Goal: Check status

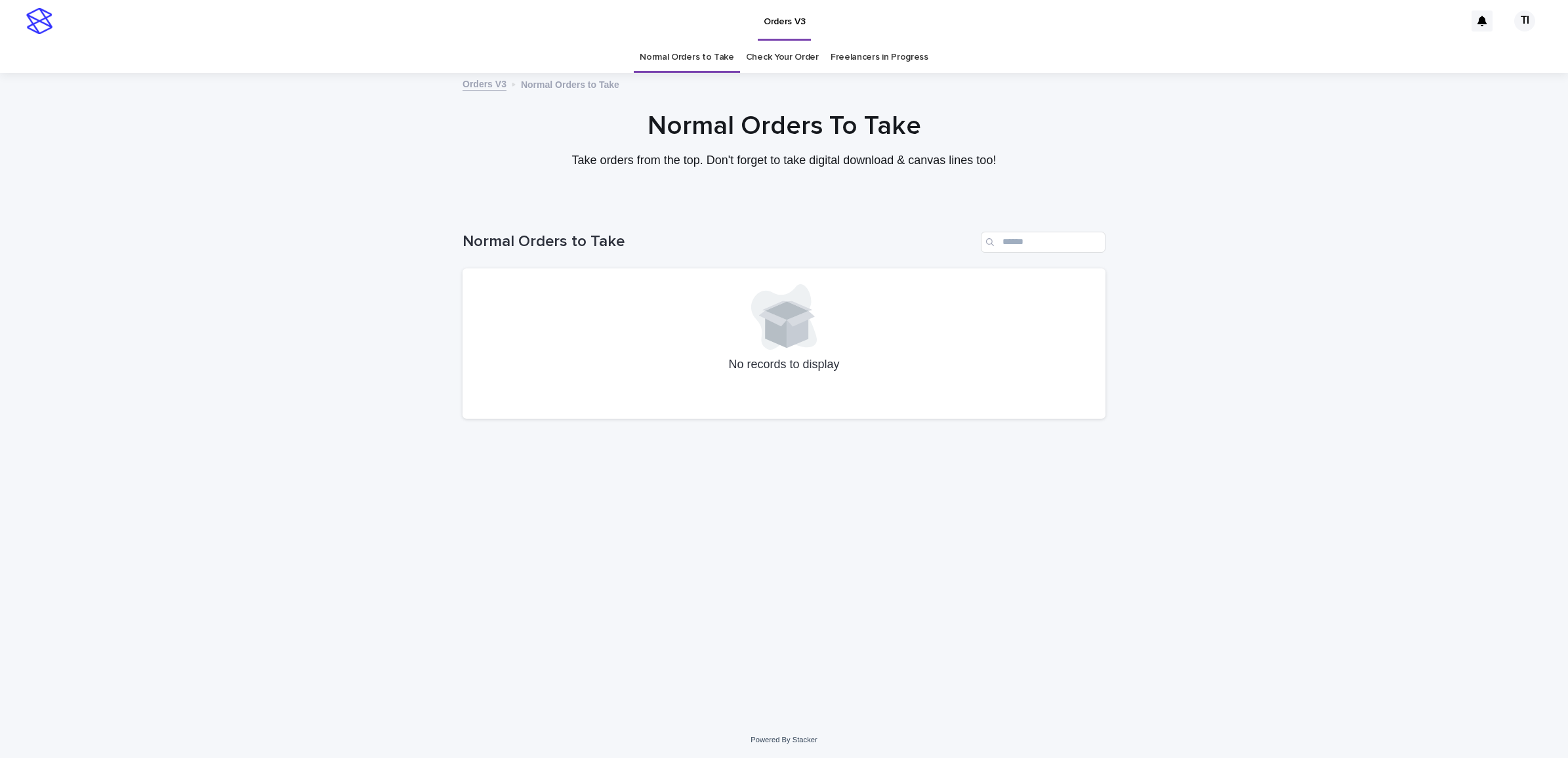
click at [781, 46] on link "Check Your Order" at bounding box center [783, 56] width 73 height 31
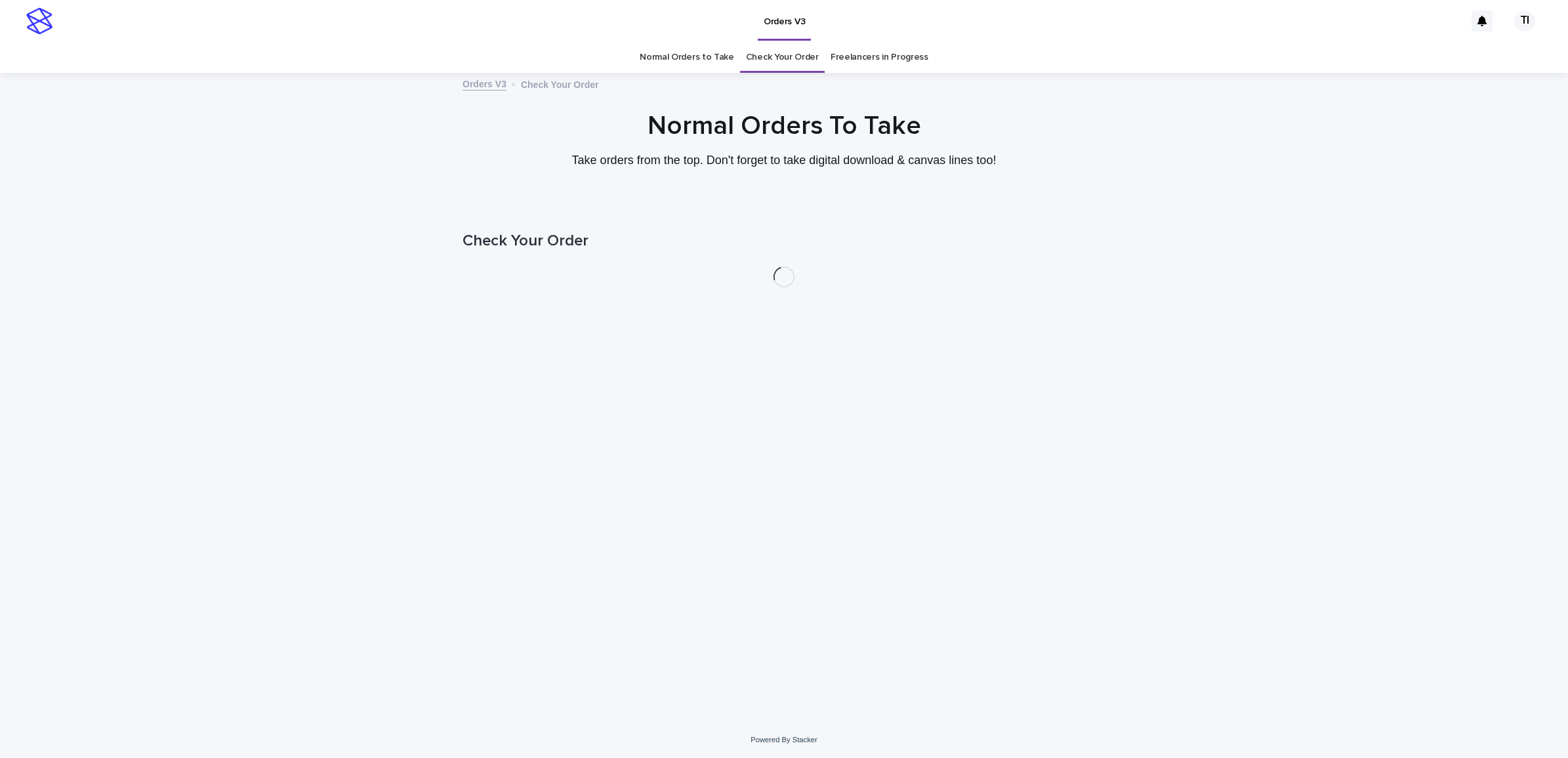
click at [678, 59] on link "Normal Orders to Take" at bounding box center [687, 56] width 95 height 31
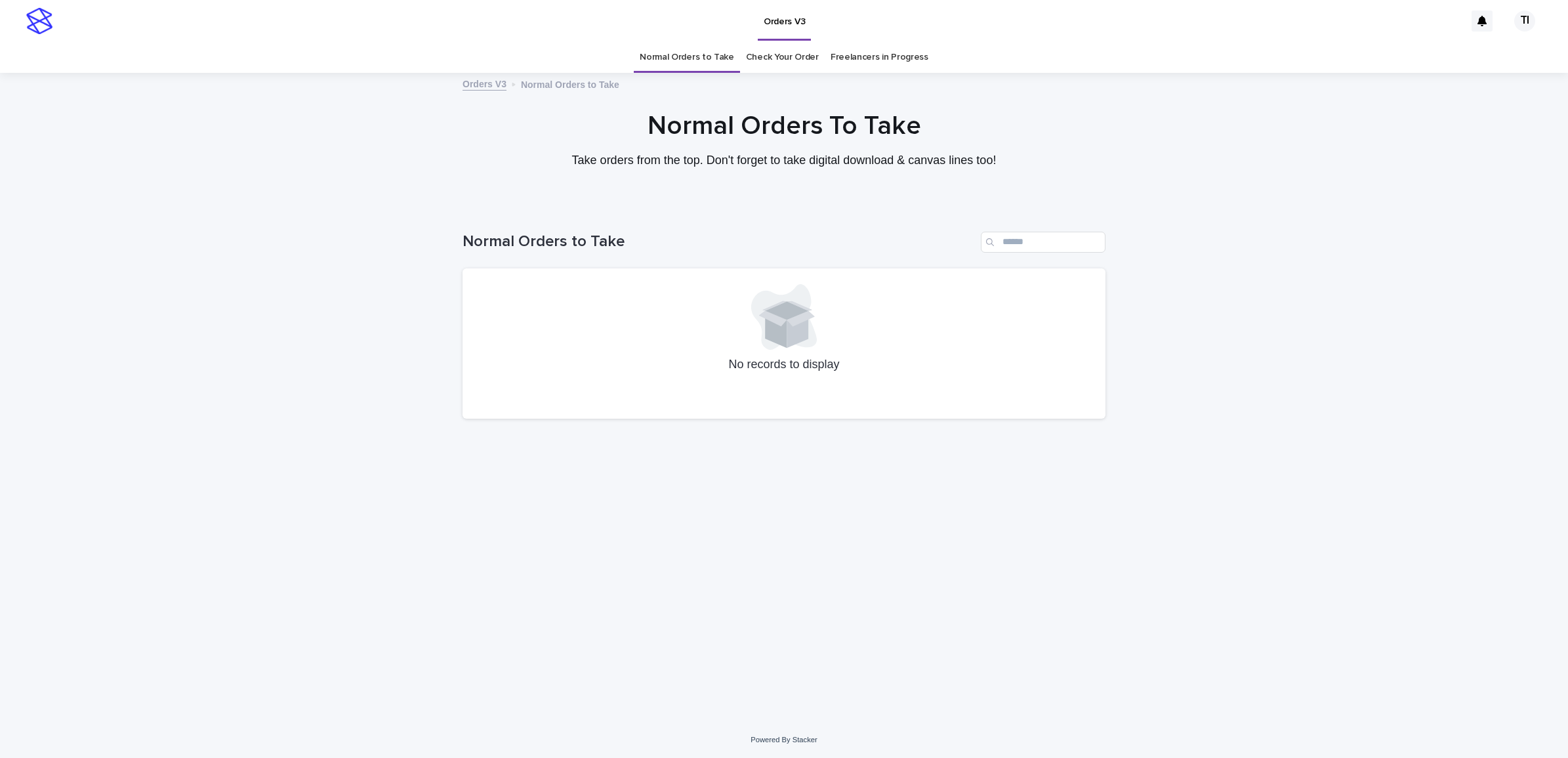
click at [752, 45] on link "Check Your Order" at bounding box center [783, 56] width 73 height 31
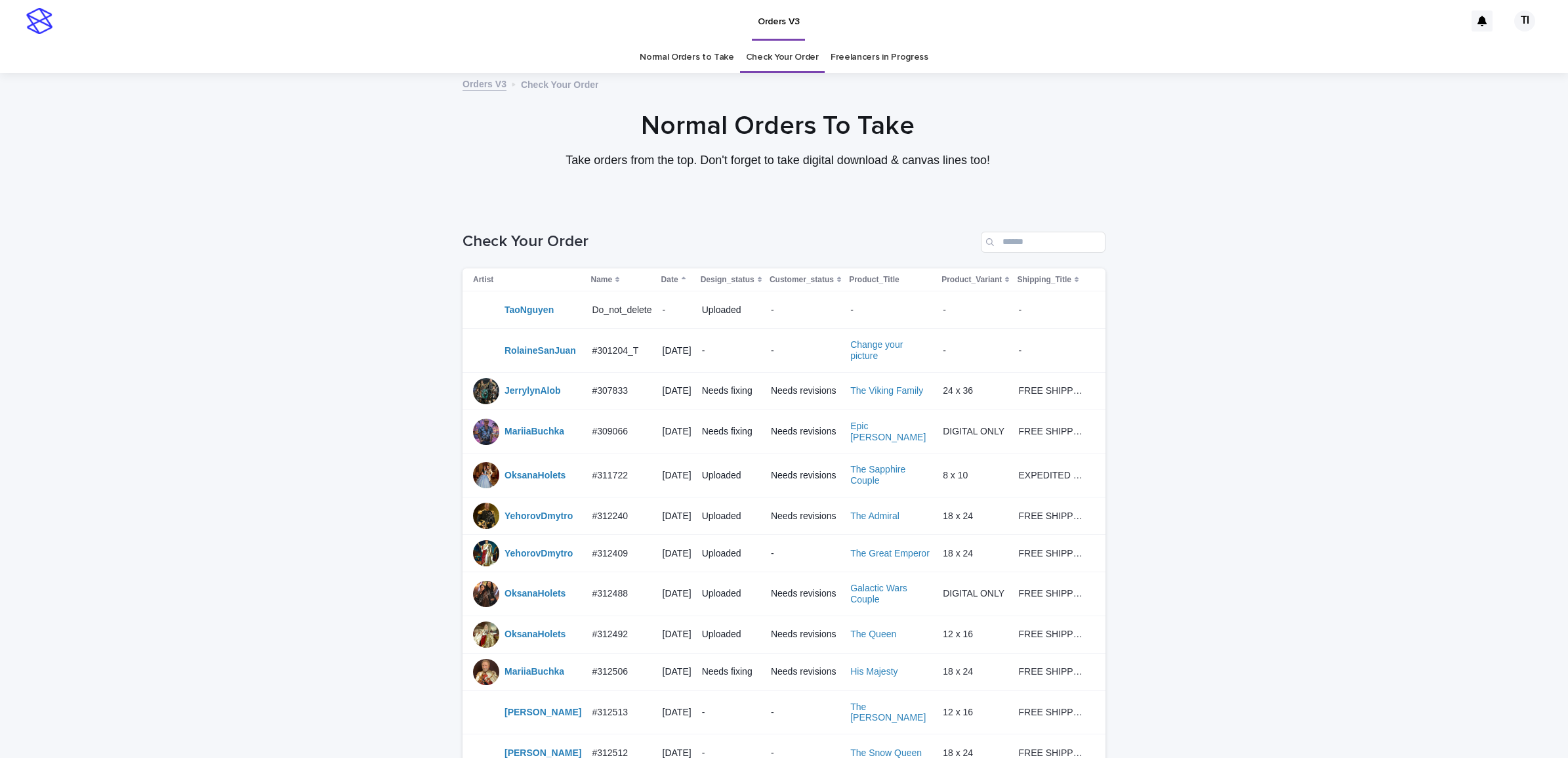
click at [759, 51] on link "Check Your Order" at bounding box center [783, 56] width 73 height 31
click at [671, 272] on div "Date" at bounding box center [677, 279] width 32 height 15
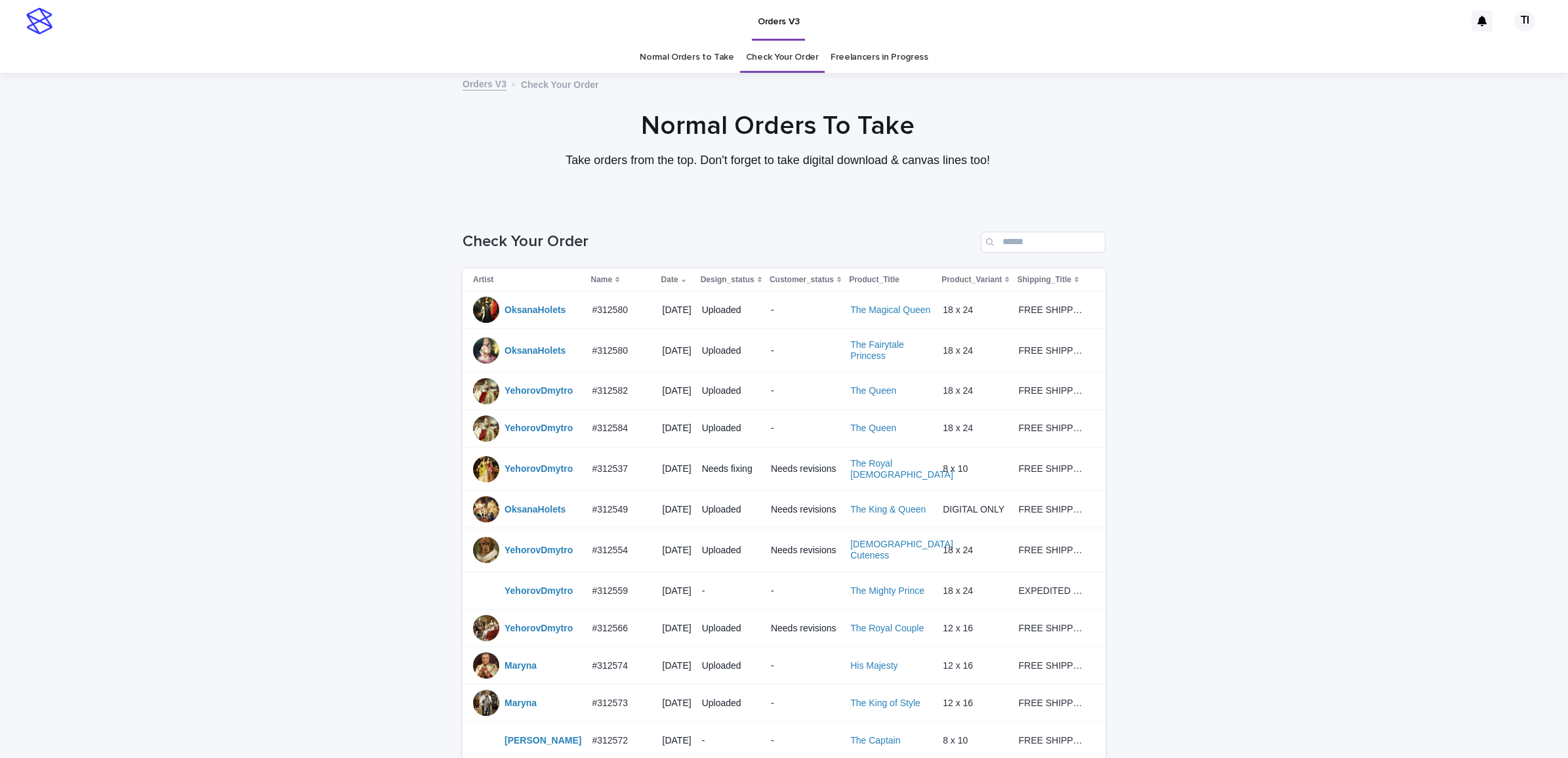
click at [704, 54] on link "Normal Orders to Take" at bounding box center [687, 56] width 95 height 31
